Goal: Transaction & Acquisition: Book appointment/travel/reservation

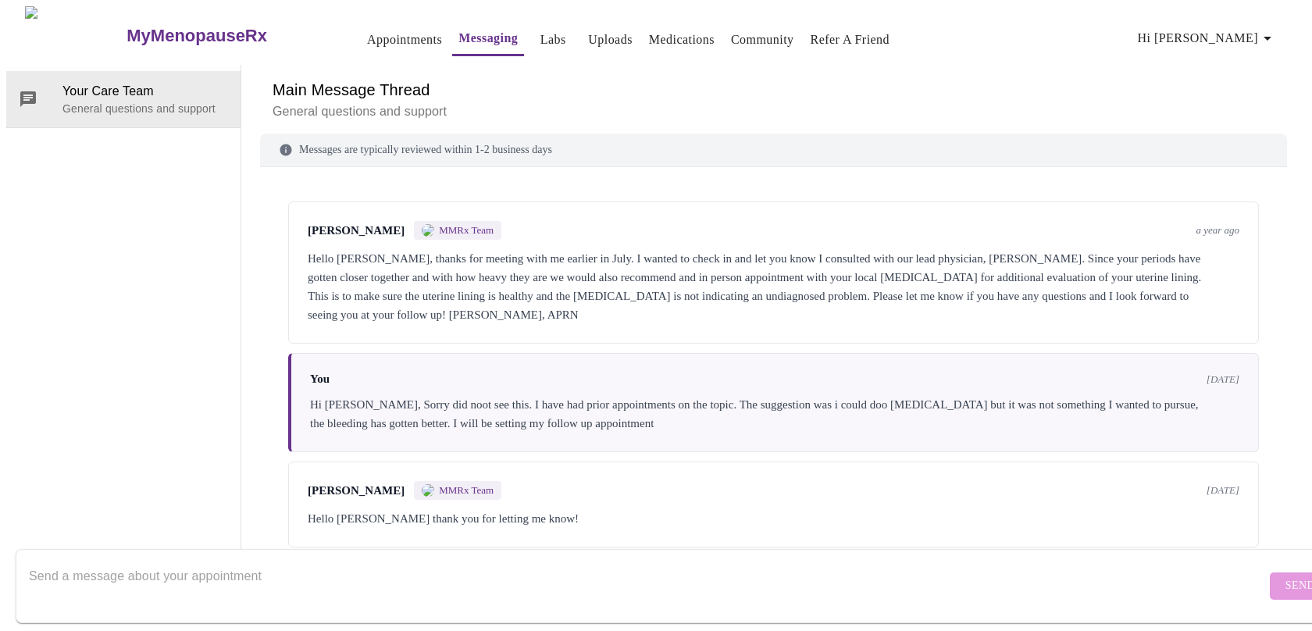
scroll to position [4117, 0]
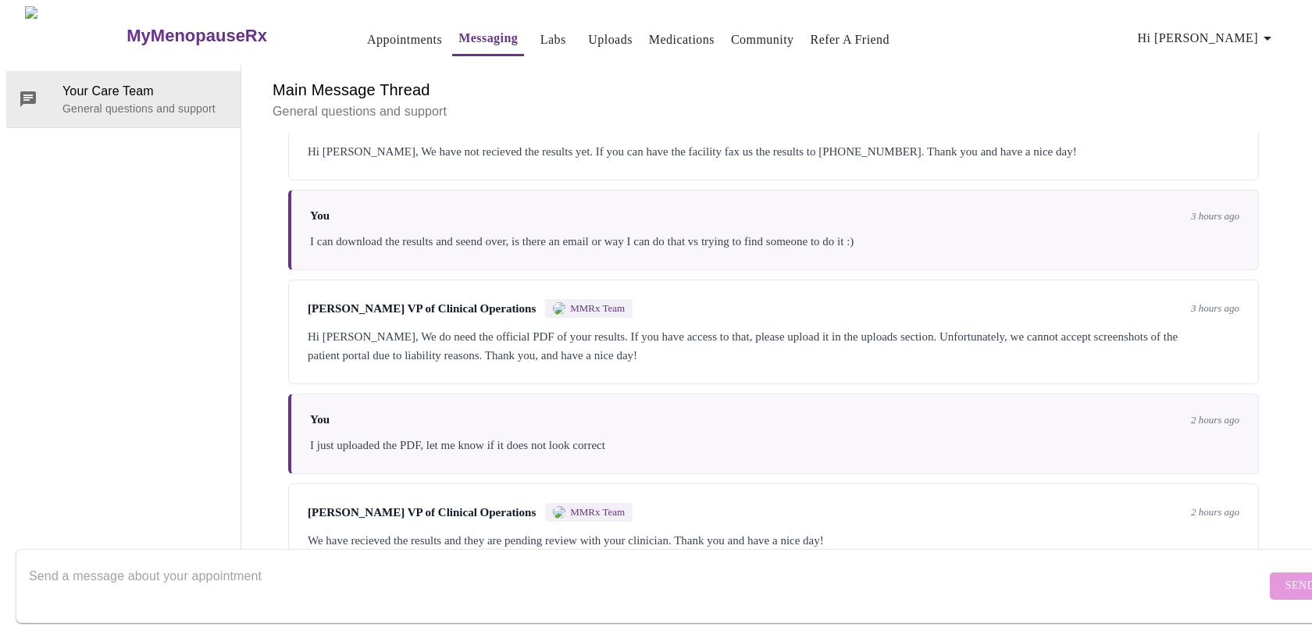
click at [541, 40] on link "Labs" at bounding box center [554, 40] width 26 height 22
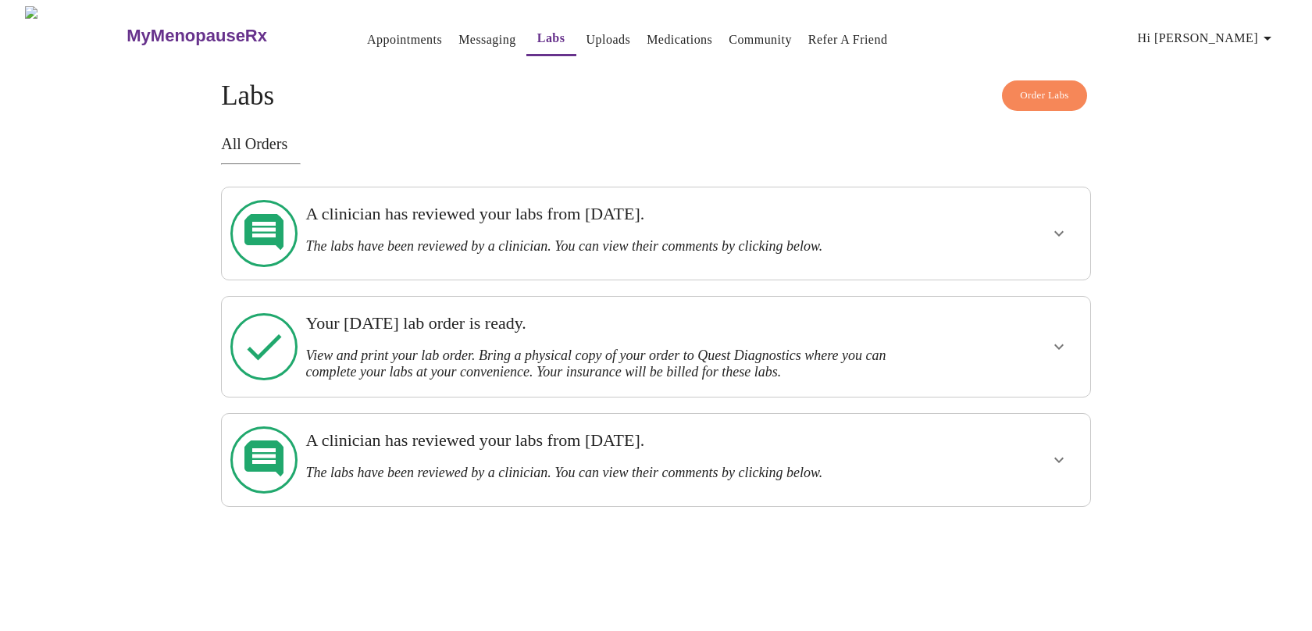
click at [1056, 224] on icon "show more" at bounding box center [1059, 233] width 19 height 19
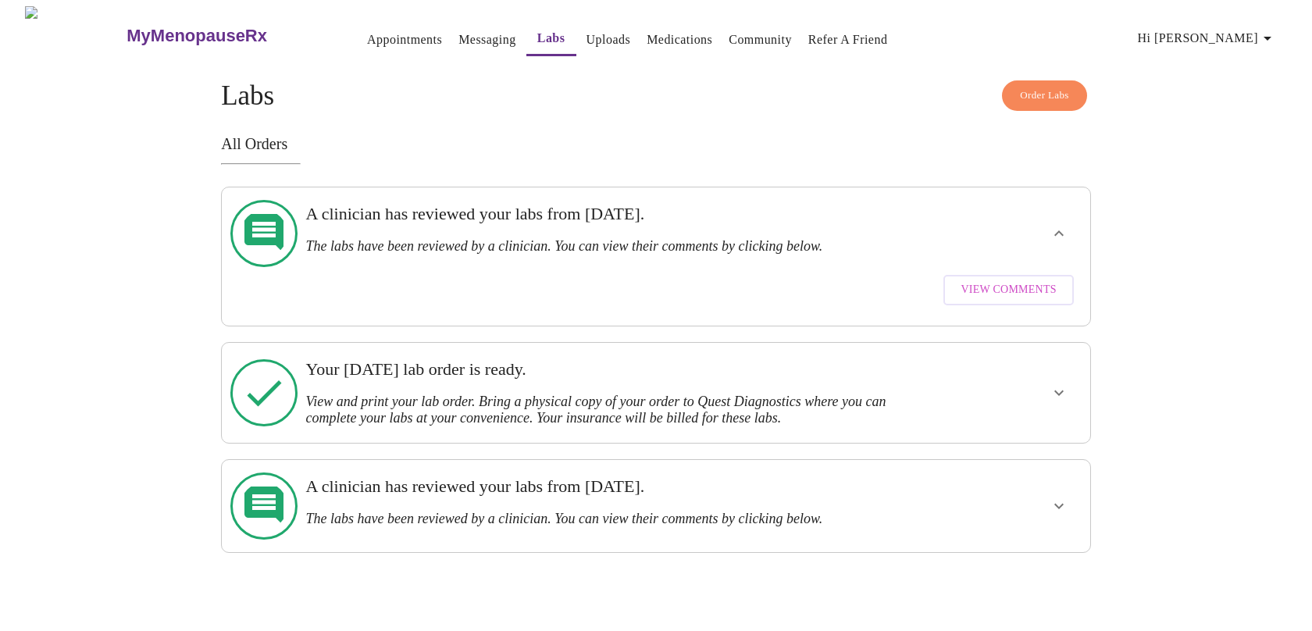
click at [1027, 280] on span "View Comments" at bounding box center [1008, 290] width 95 height 20
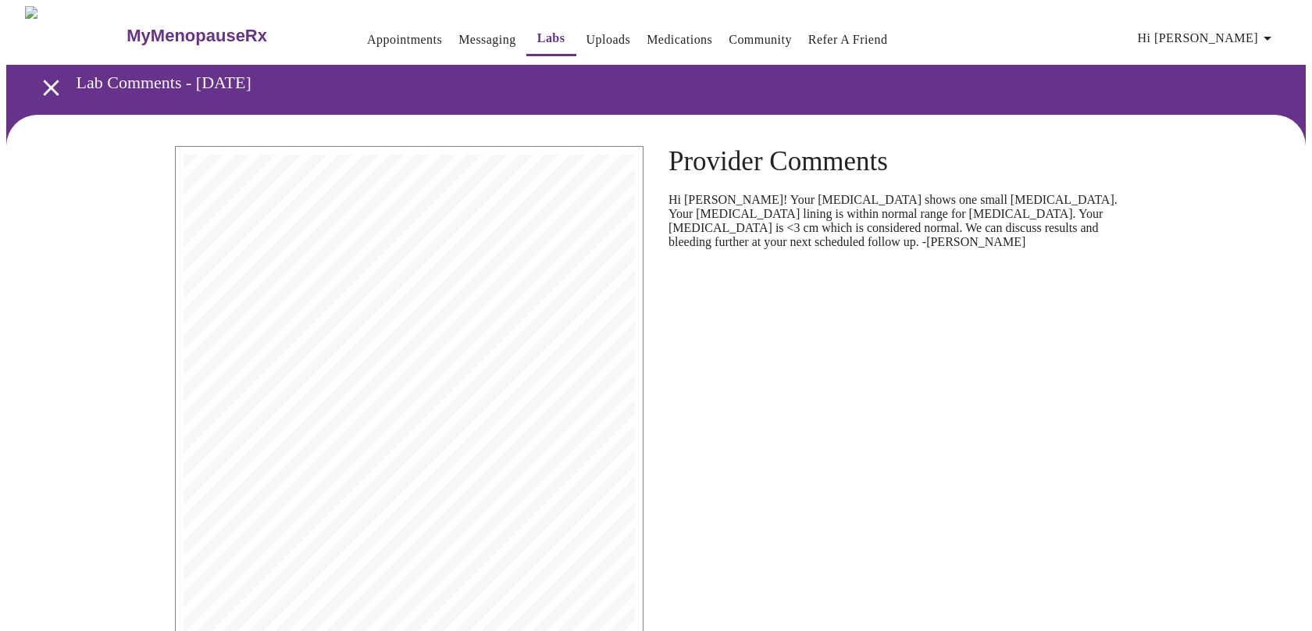
click at [43, 84] on icon "open drawer" at bounding box center [51, 88] width 16 height 16
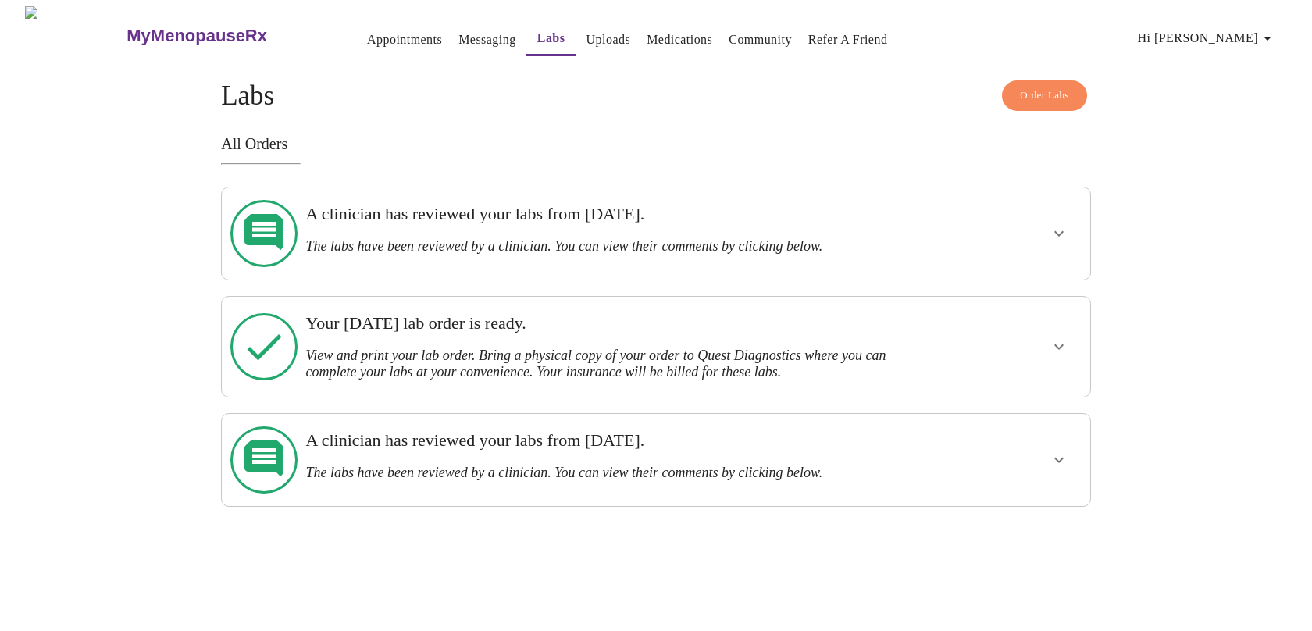
click at [374, 41] on link "Appointments" at bounding box center [404, 40] width 75 height 22
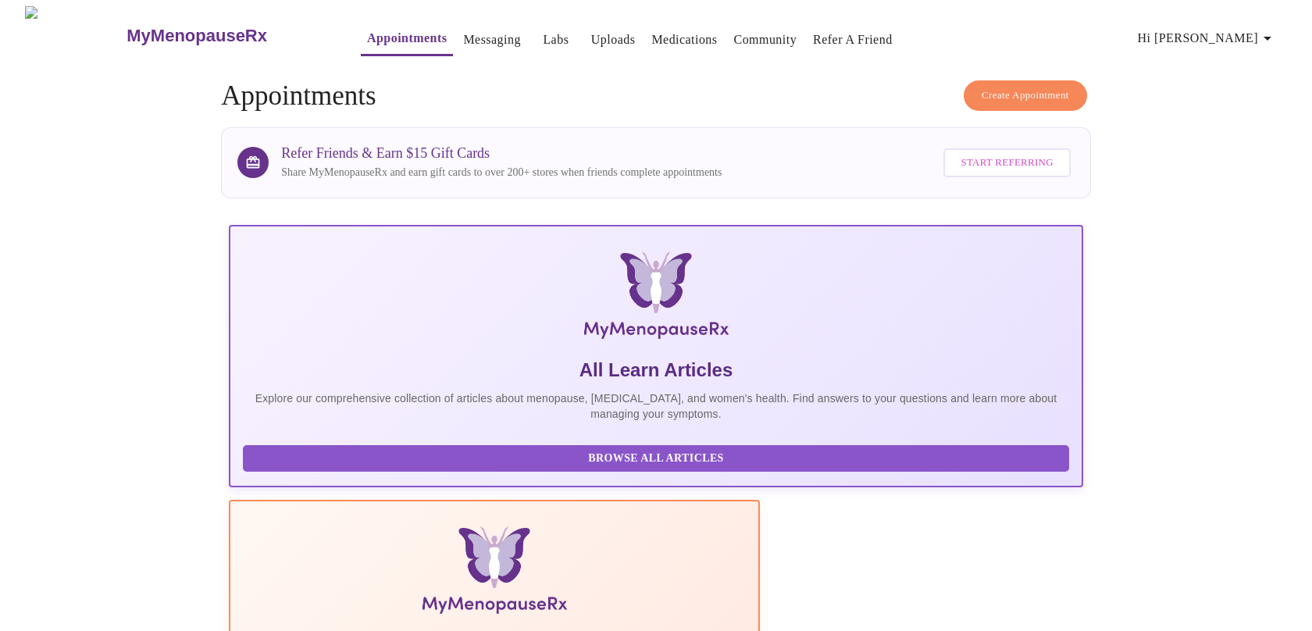
click at [1047, 90] on span "Create Appointment" at bounding box center [1025, 96] width 87 height 18
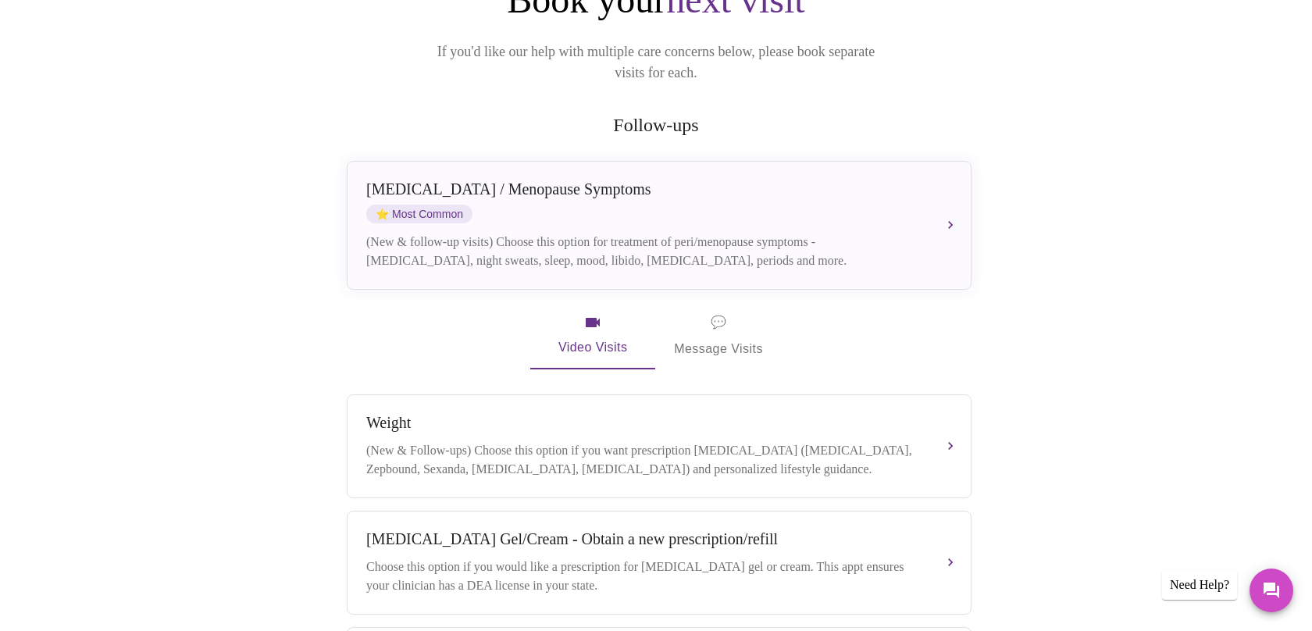
scroll to position [101, 0]
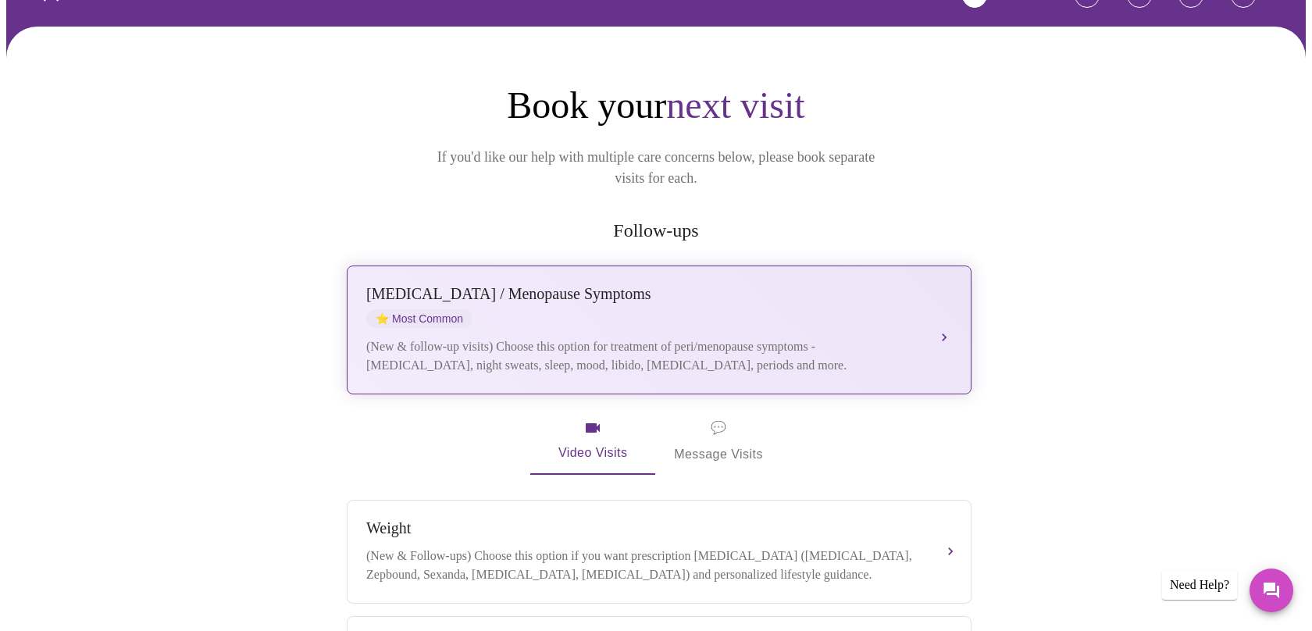
click at [743, 285] on div "Perimenopause / Menopause Symptoms ⭐ Most Common" at bounding box center [643, 306] width 555 height 43
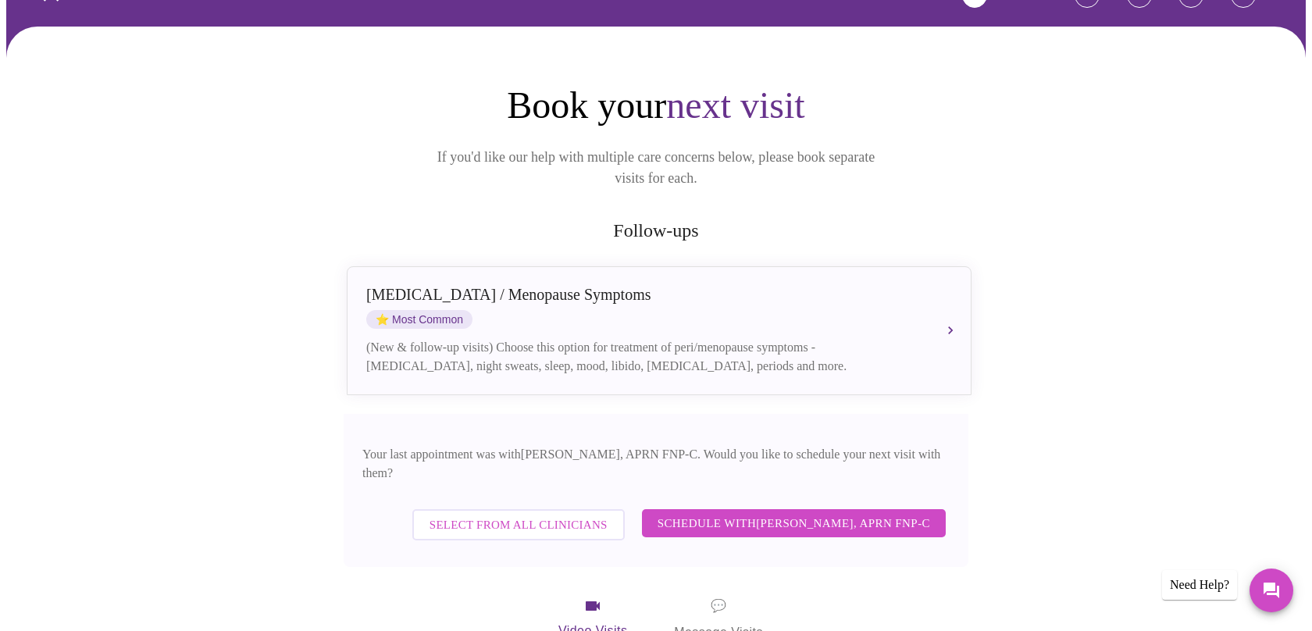
click at [792, 513] on span "Schedule with Kelly Perisin, APRN FNP-C" at bounding box center [794, 523] width 273 height 20
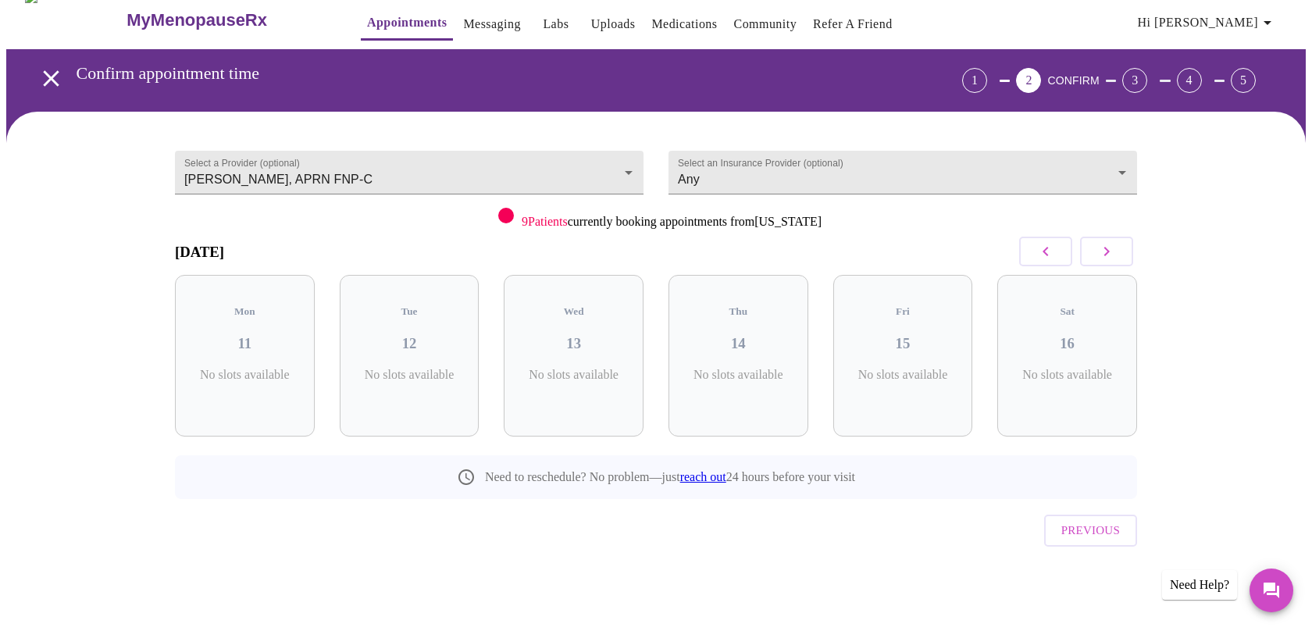
scroll to position [0, 0]
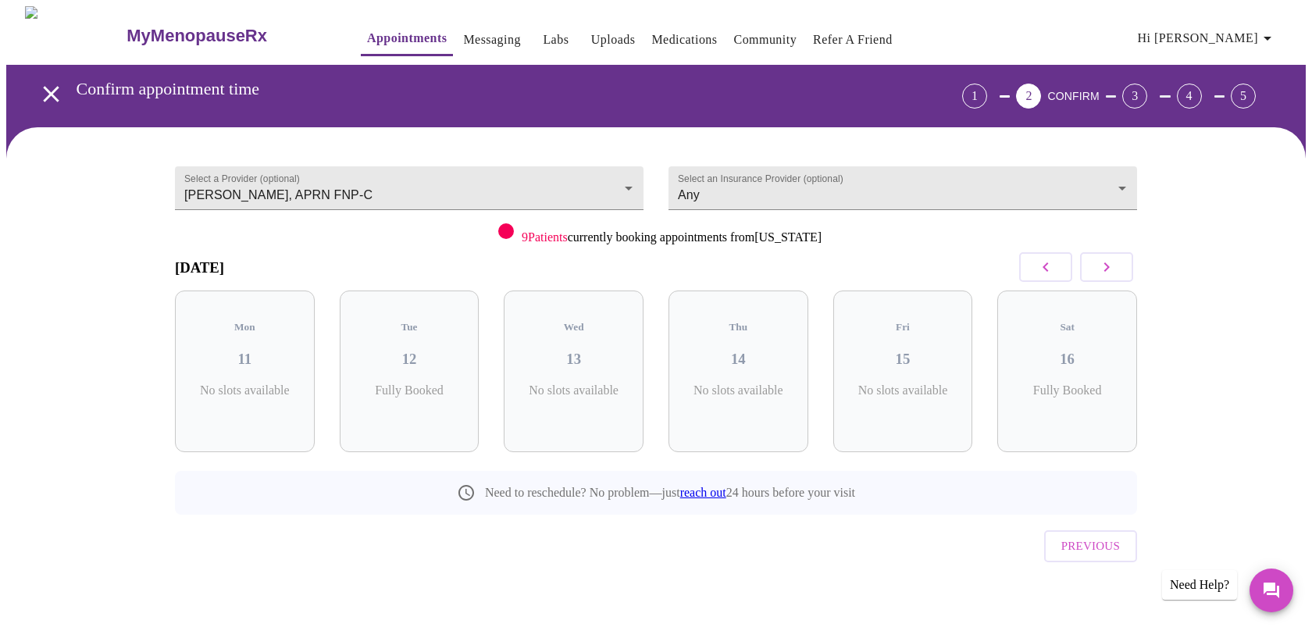
click at [1112, 264] on icon "button" at bounding box center [1107, 267] width 19 height 19
click at [1052, 362] on div "Wed 27 3 Slots Left ( 4 Total)" at bounding box center [1068, 372] width 140 height 162
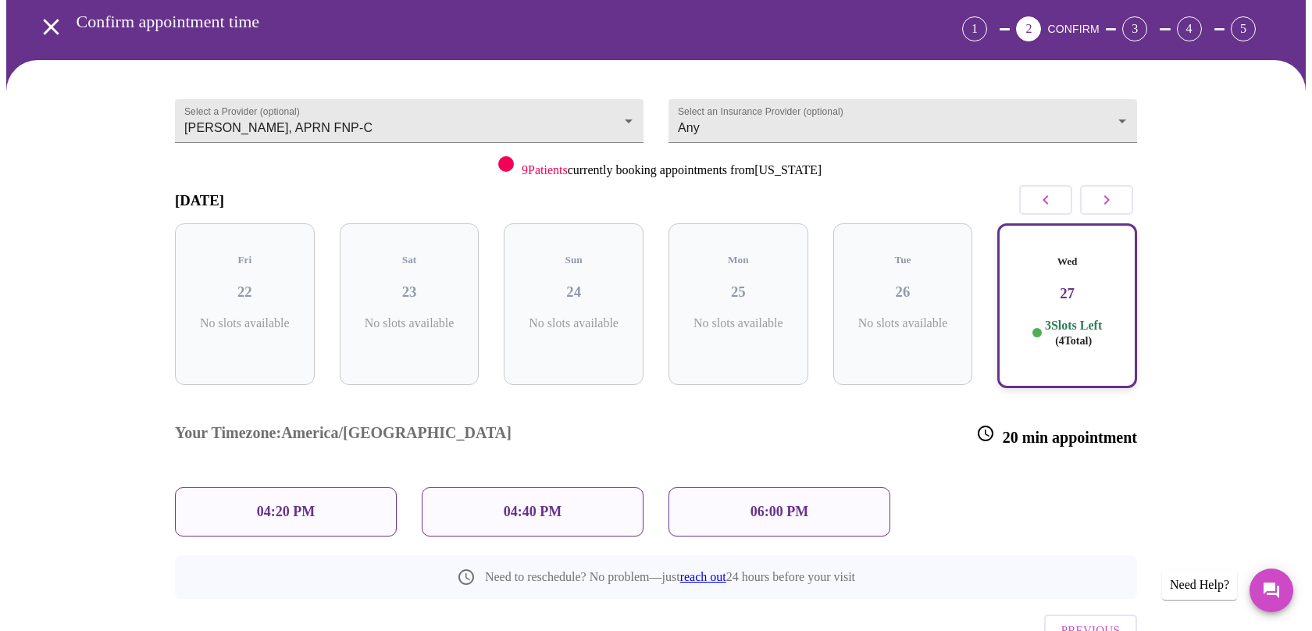
scroll to position [109, 0]
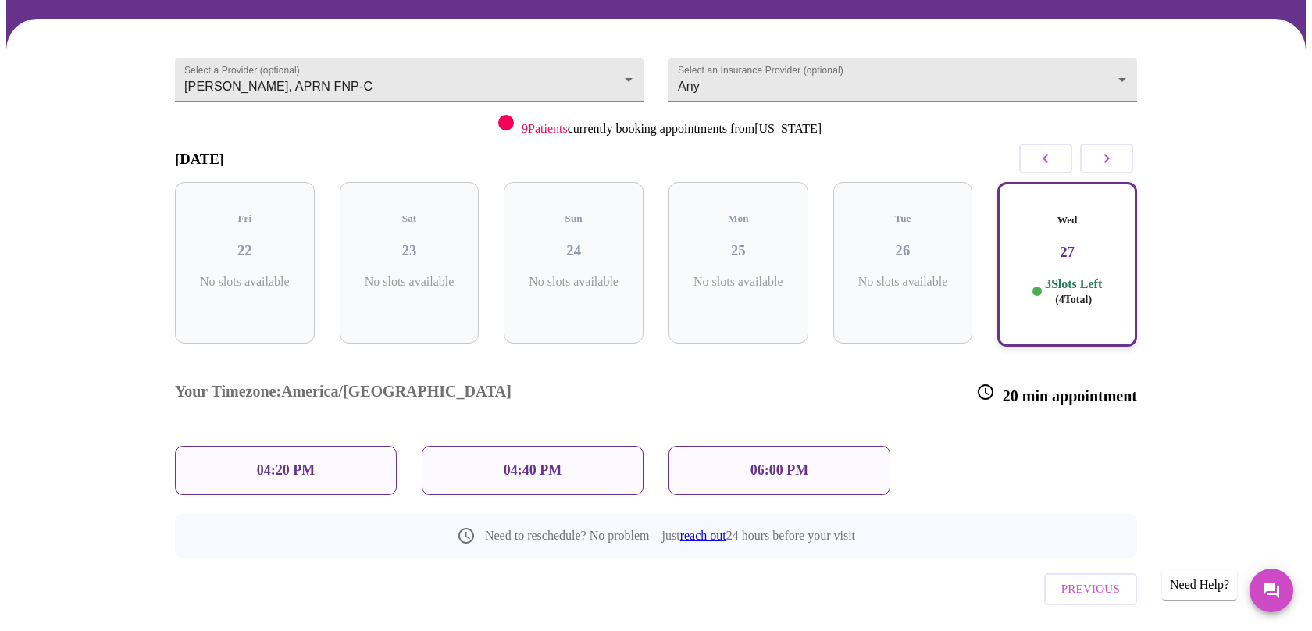
click at [277, 462] on p "04:20 PM" at bounding box center [286, 470] width 58 height 16
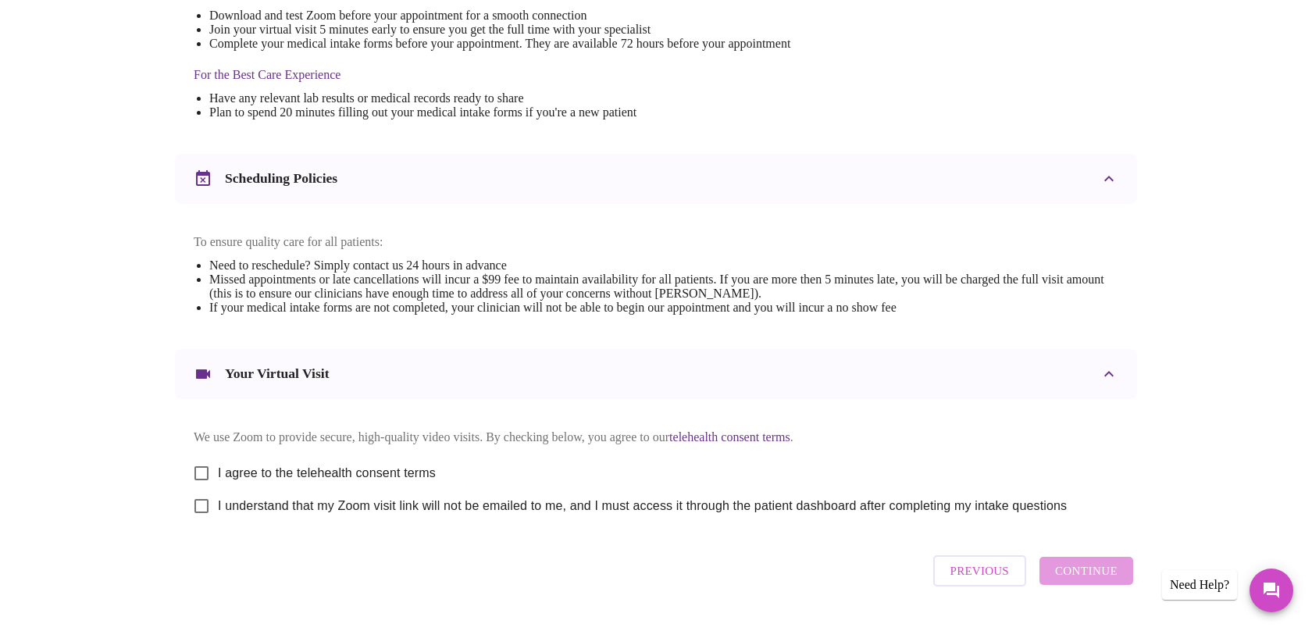
scroll to position [501, 0]
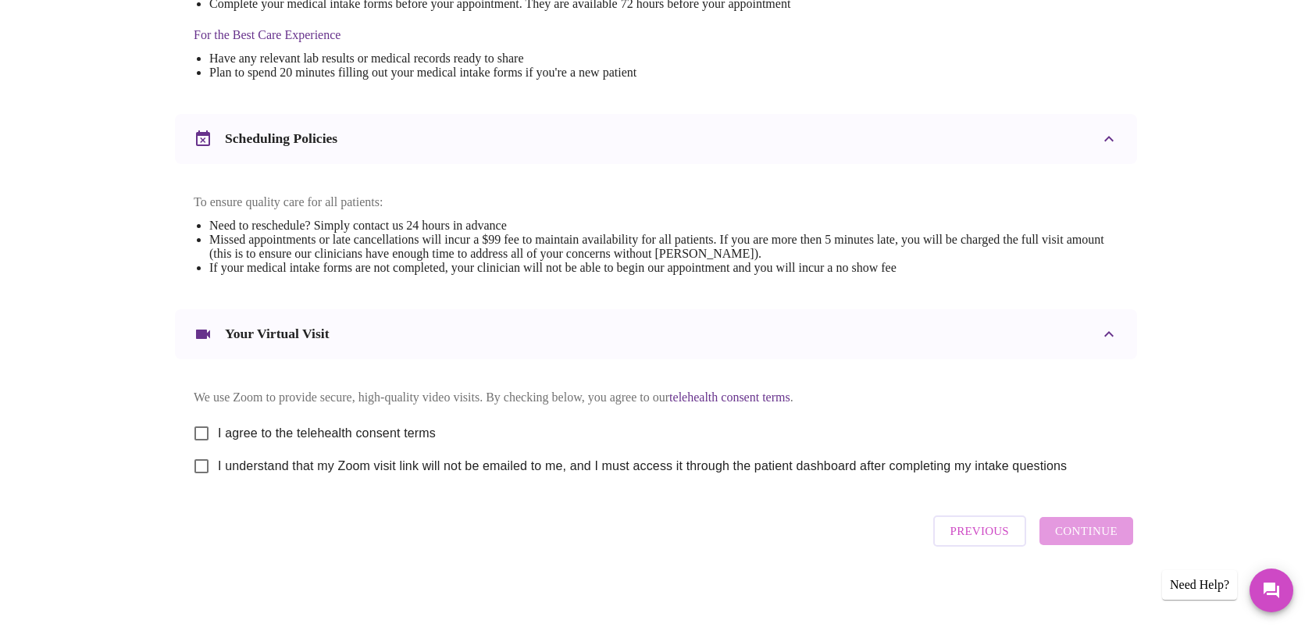
click at [248, 435] on span "I agree to the telehealth consent terms" at bounding box center [327, 433] width 218 height 19
click at [218, 435] on input "I agree to the telehealth consent terms" at bounding box center [201, 433] width 33 height 33
checkbox input "true"
click at [246, 453] on label "I understand that my Zoom visit link will not be emailed to me, and I must acce…" at bounding box center [626, 466] width 882 height 33
click at [218, 453] on input "I understand that my Zoom visit link will not be emailed to me, and I must acce…" at bounding box center [201, 466] width 33 height 33
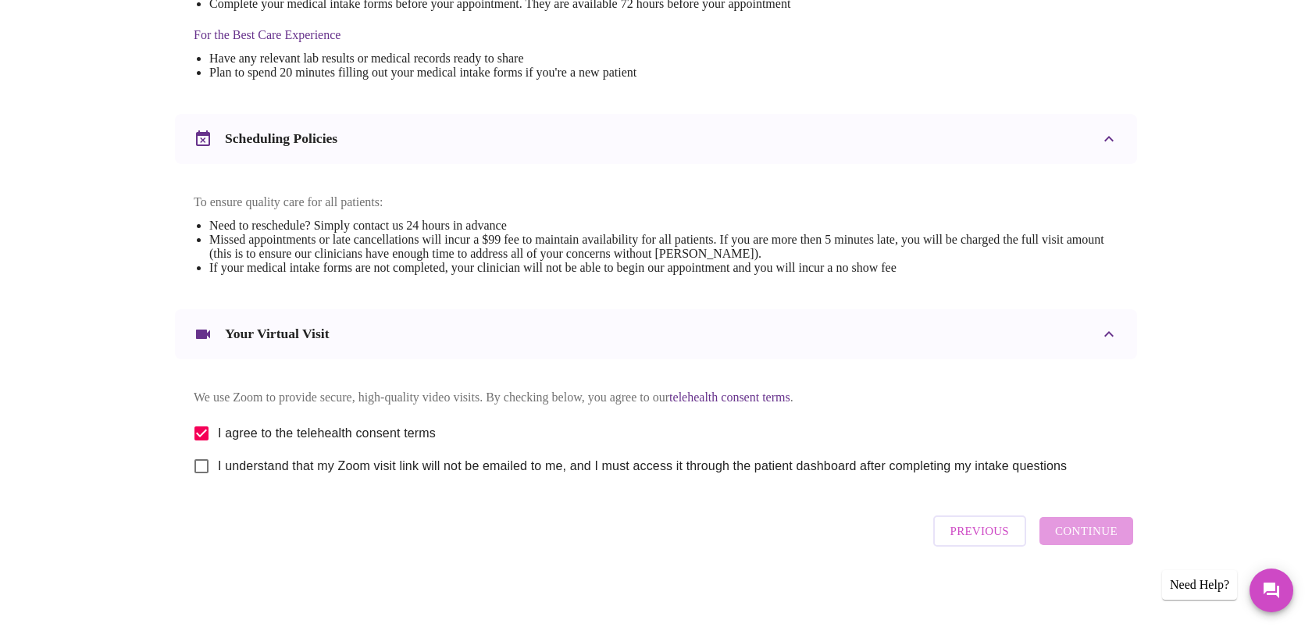
checkbox input "true"
click at [1083, 538] on span "Continue" at bounding box center [1086, 531] width 62 height 20
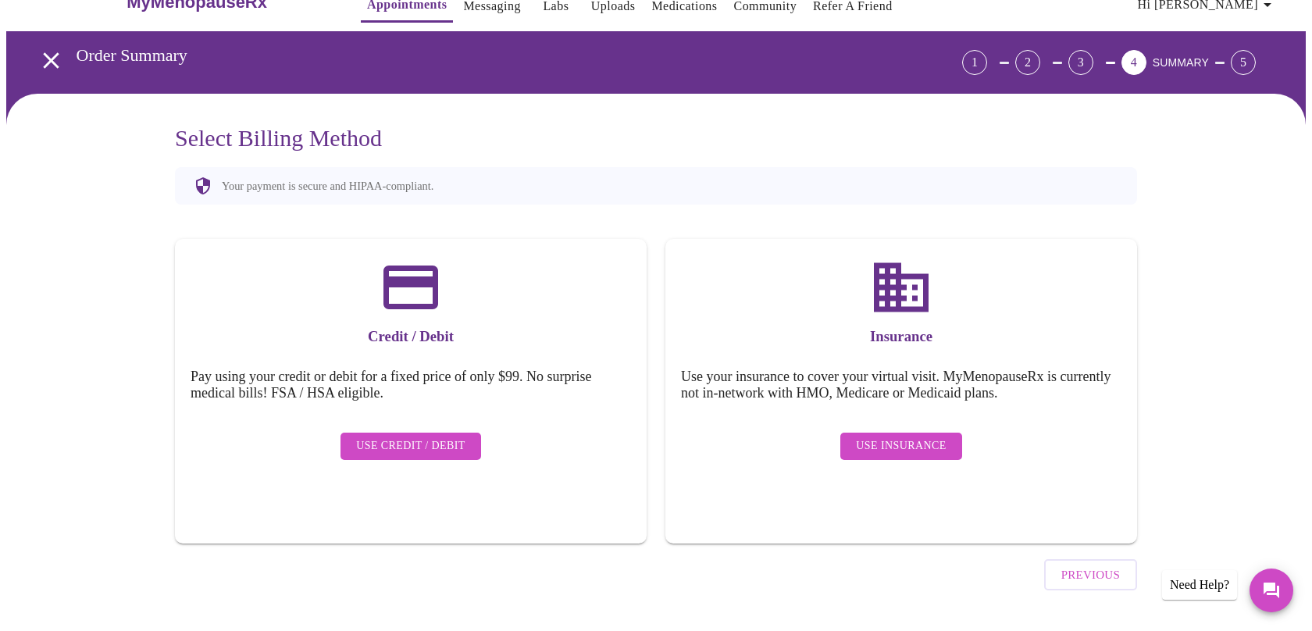
click at [915, 437] on span "Use Insurance" at bounding box center [901, 447] width 90 height 20
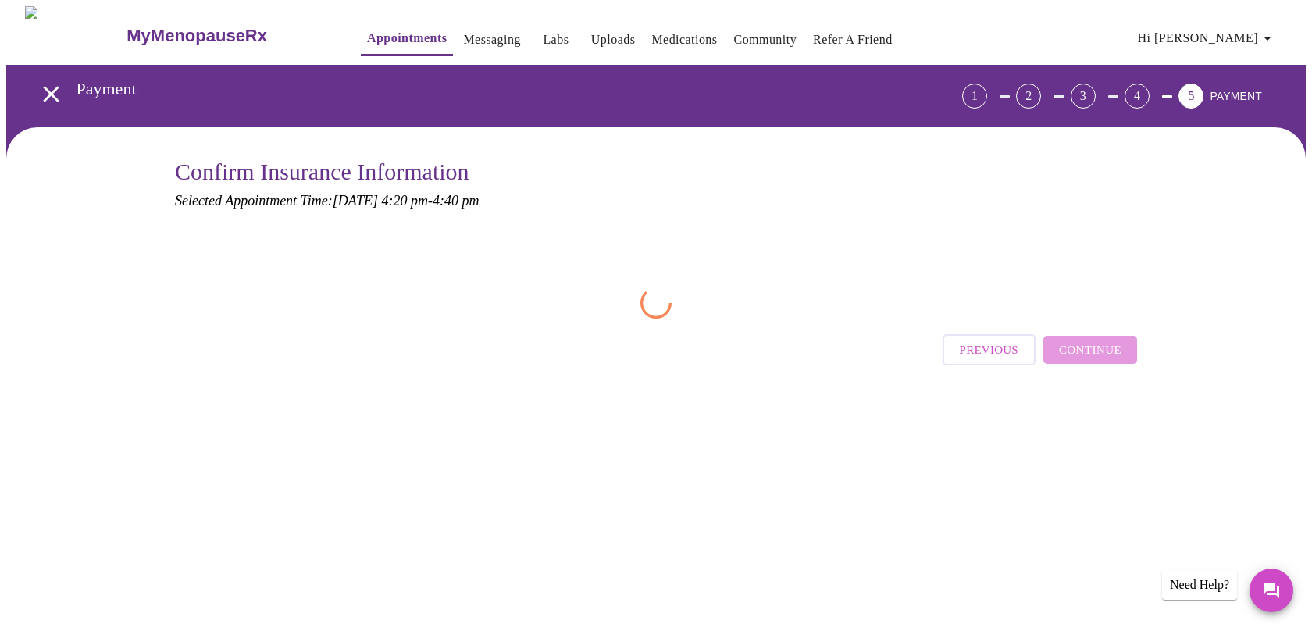
scroll to position [0, 0]
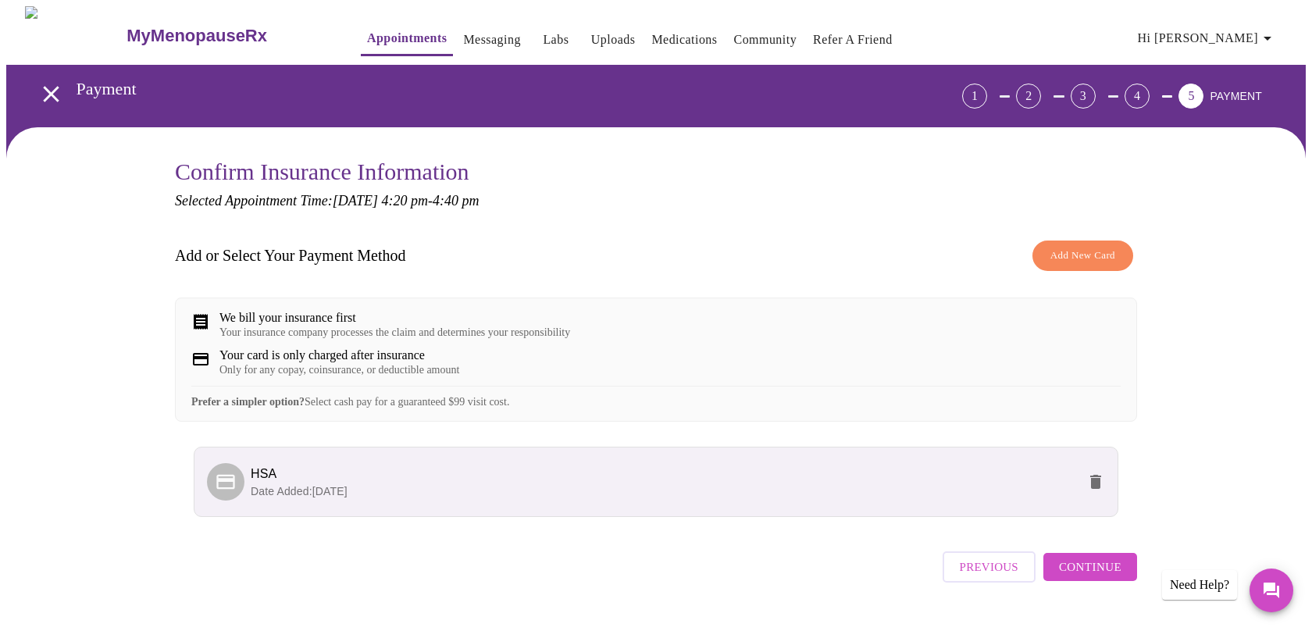
click at [1074, 577] on span "Continue" at bounding box center [1090, 567] width 62 height 20
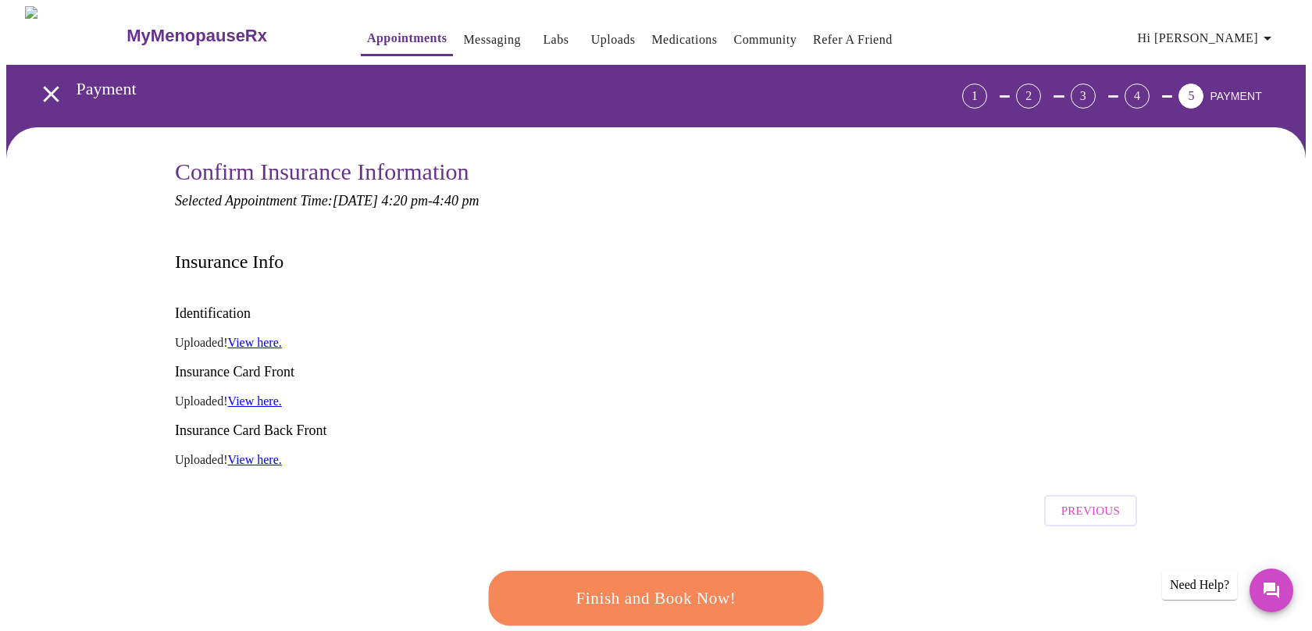
click at [643, 584] on span "Finish and Book Now!" at bounding box center [656, 598] width 289 height 29
